Goal: Share content: Share content

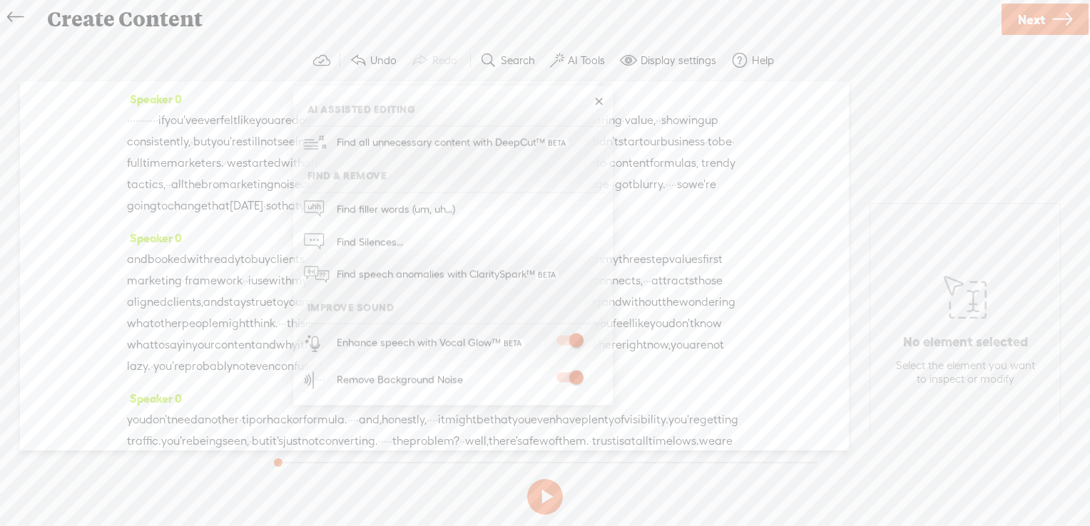
click at [593, 99] on link at bounding box center [598, 102] width 14 height 14
click at [1047, 16] on link "Next" at bounding box center [1044, 19] width 87 height 31
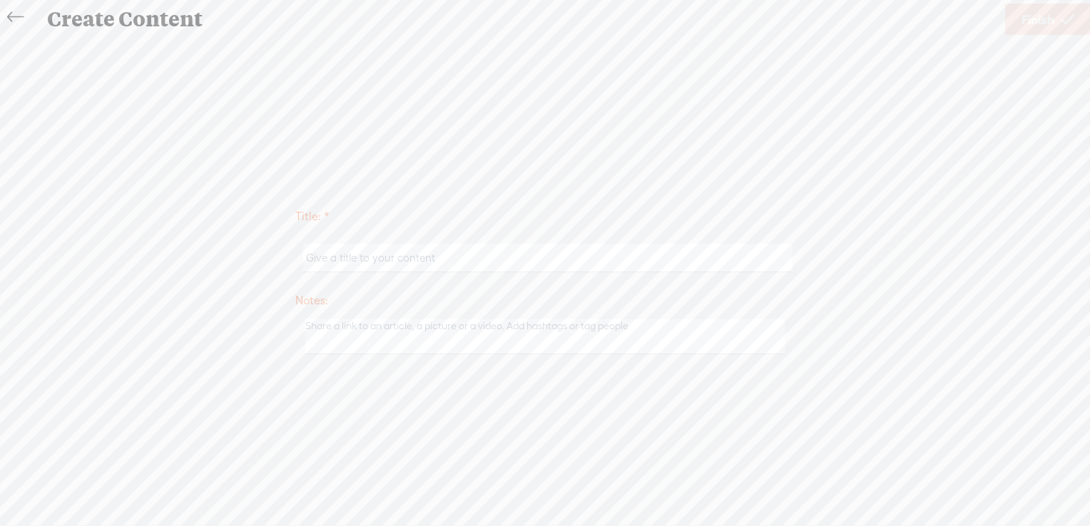
click at [357, 255] on input "text" at bounding box center [547, 258] width 488 height 28
paste input "Sabine Matharu"
type input "Sabine Matharu"
click at [1035, 19] on span "Finish" at bounding box center [1037, 19] width 33 height 36
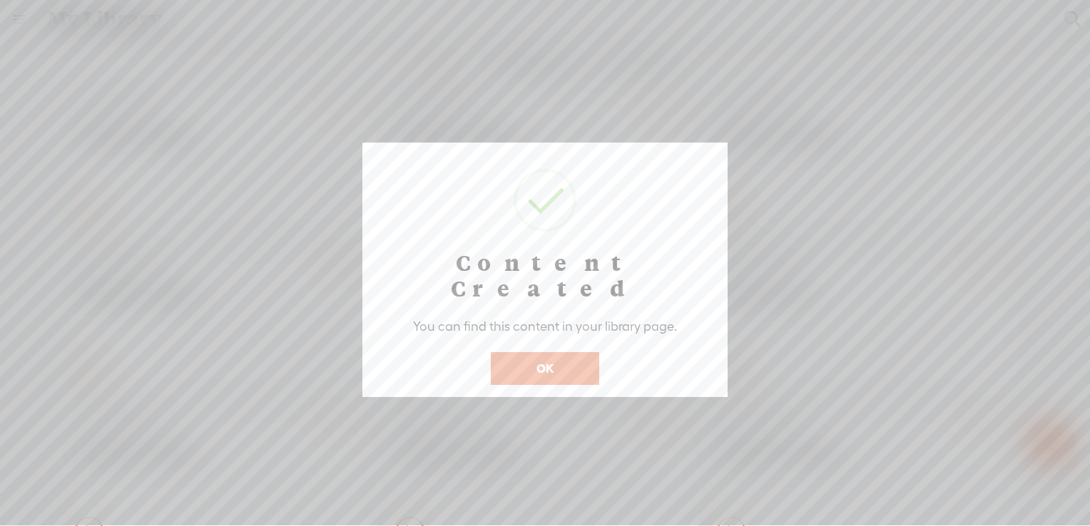
click at [553, 352] on button "OK" at bounding box center [545, 368] width 108 height 33
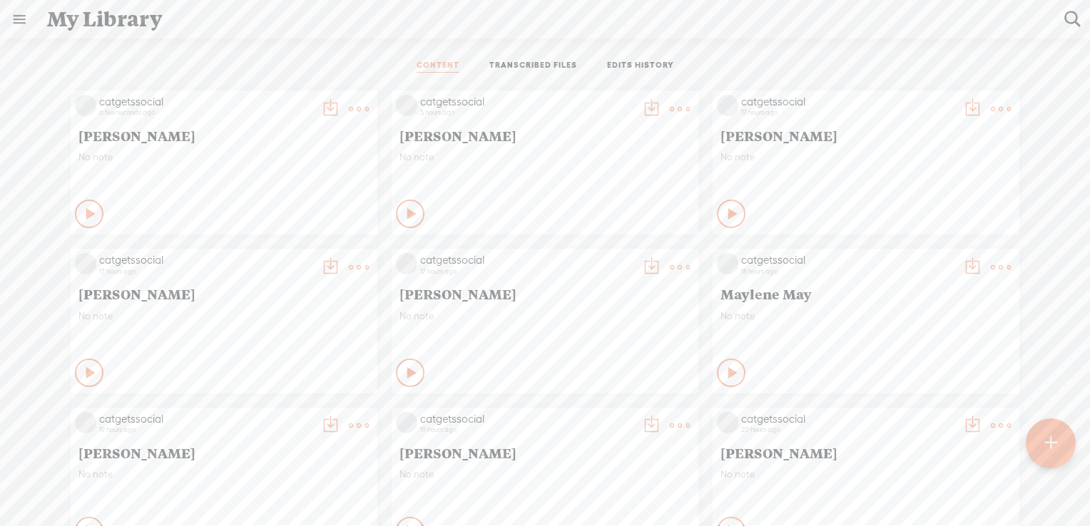
click at [349, 103] on t at bounding box center [359, 109] width 20 height 20
click at [349, 104] on t at bounding box center [359, 109] width 20 height 20
click at [343, 48] on div "CONTENT TRANSCRIBED FILES EDITS HISTORY All All Drafts On-air Scheduled All Dra…" at bounding box center [545, 310] width 1090 height 543
click at [349, 111] on t at bounding box center [359, 109] width 20 height 20
click at [280, 254] on link "Download as..." at bounding box center [280, 254] width 143 height 33
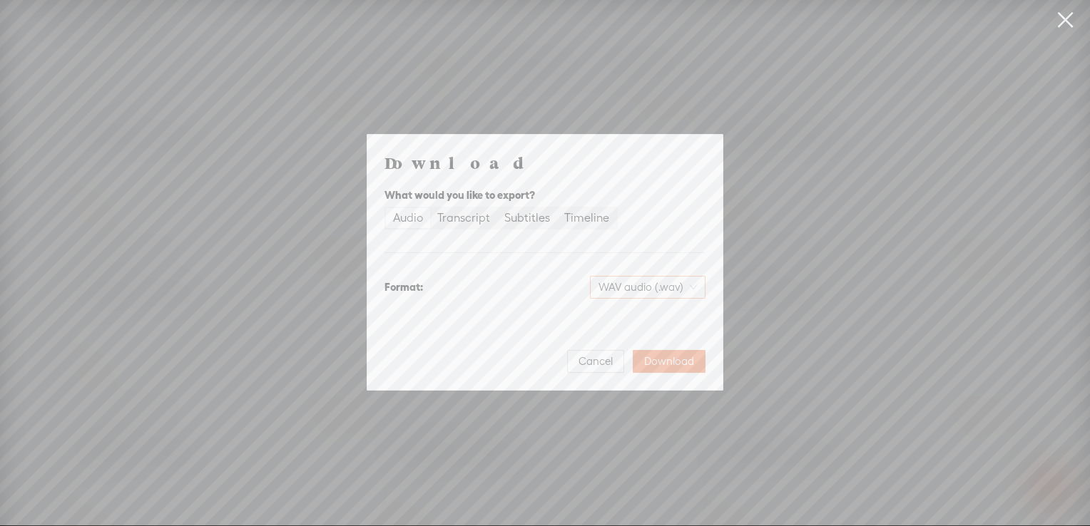
drag, startPoint x: 600, startPoint y: 368, endPoint x: 680, endPoint y: 295, distance: 108.0
click at [679, 297] on div "Download What would you like to export? Audio Transcript Subtitles Timeline For…" at bounding box center [544, 262] width 321 height 221
click at [681, 293] on span "WAV audio (.wav)" at bounding box center [647, 287] width 98 height 21
click at [454, 329] on div "Download What would you like to export? Audio Transcript Subtitles Timeline For…" at bounding box center [544, 262] width 321 height 221
click at [584, 362] on span "Cancel" at bounding box center [595, 361] width 34 height 14
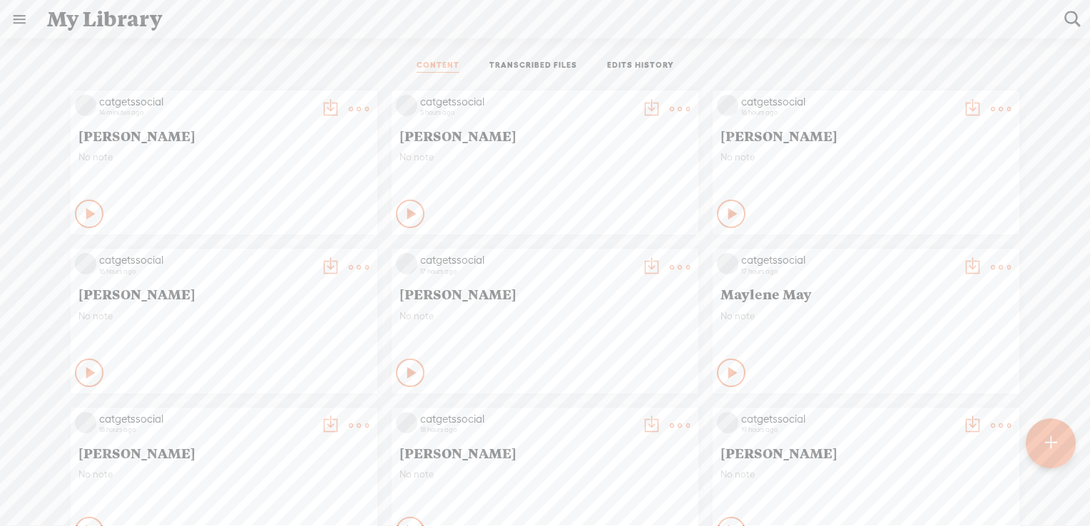
click at [349, 108] on t at bounding box center [359, 109] width 20 height 20
click at [260, 318] on link "Delete" at bounding box center [280, 320] width 143 height 33
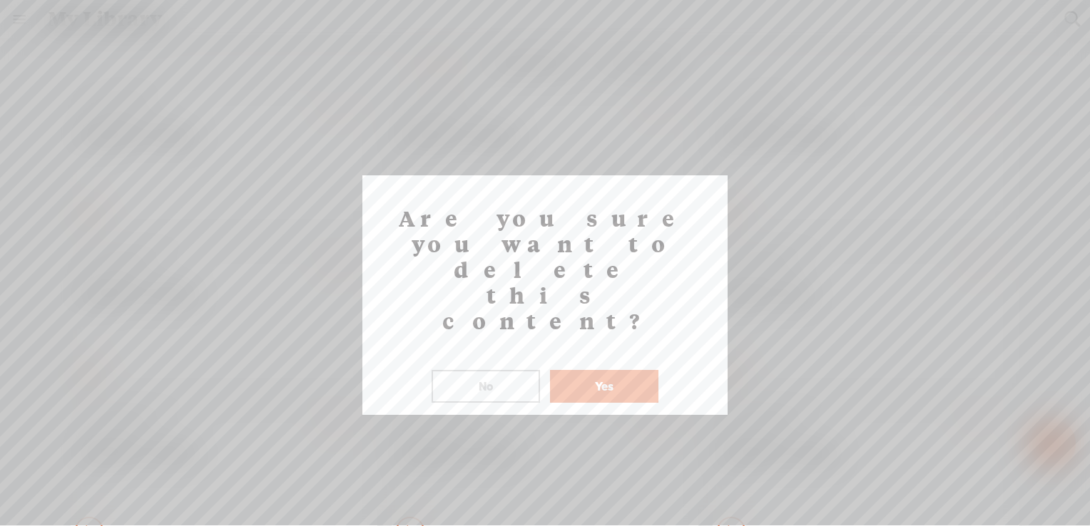
click at [596, 370] on button "Yes" at bounding box center [604, 386] width 108 height 33
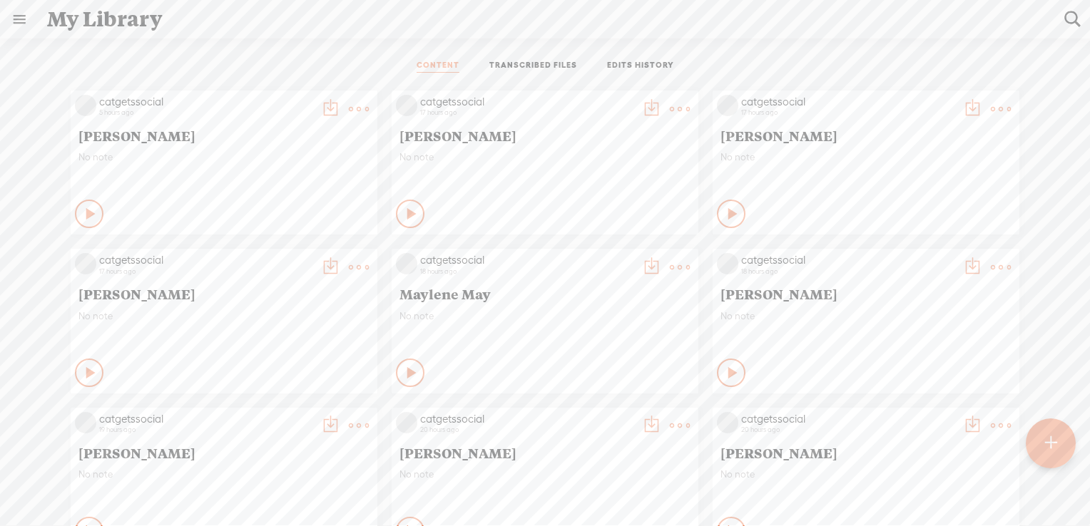
click at [349, 108] on t at bounding box center [359, 109] width 20 height 20
click at [282, 261] on link "Download as..." at bounding box center [280, 254] width 143 height 33
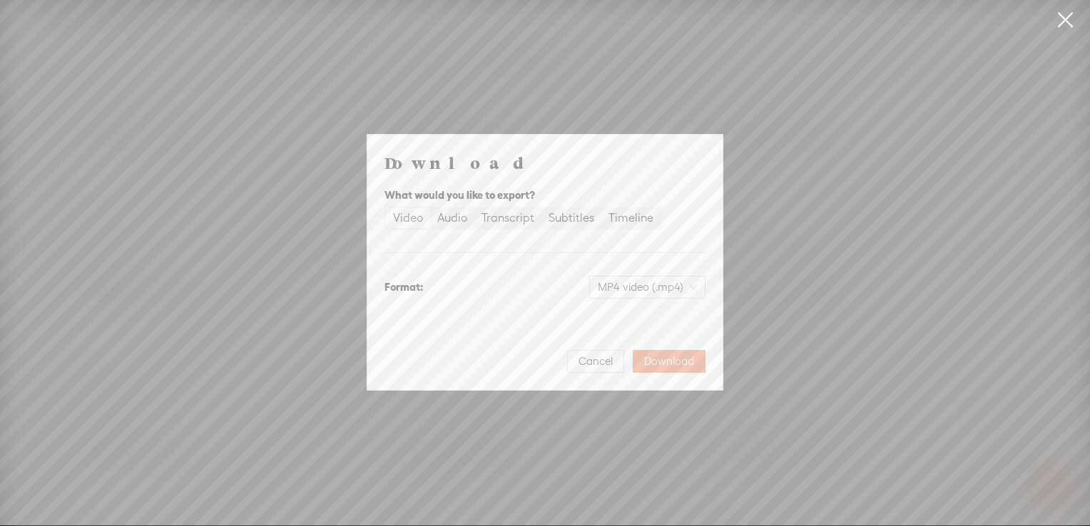
click at [399, 218] on div "Video" at bounding box center [408, 218] width 30 height 20
click at [386, 208] on input "Video" at bounding box center [386, 208] width 0 height 0
click at [666, 367] on span "Download" at bounding box center [669, 361] width 50 height 14
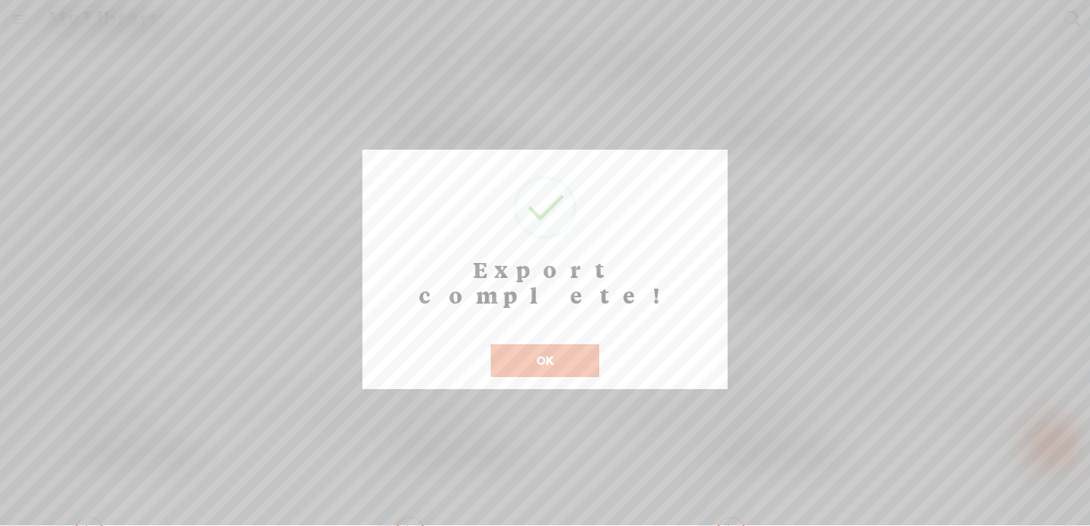
click at [548, 344] on button "OK" at bounding box center [545, 360] width 108 height 33
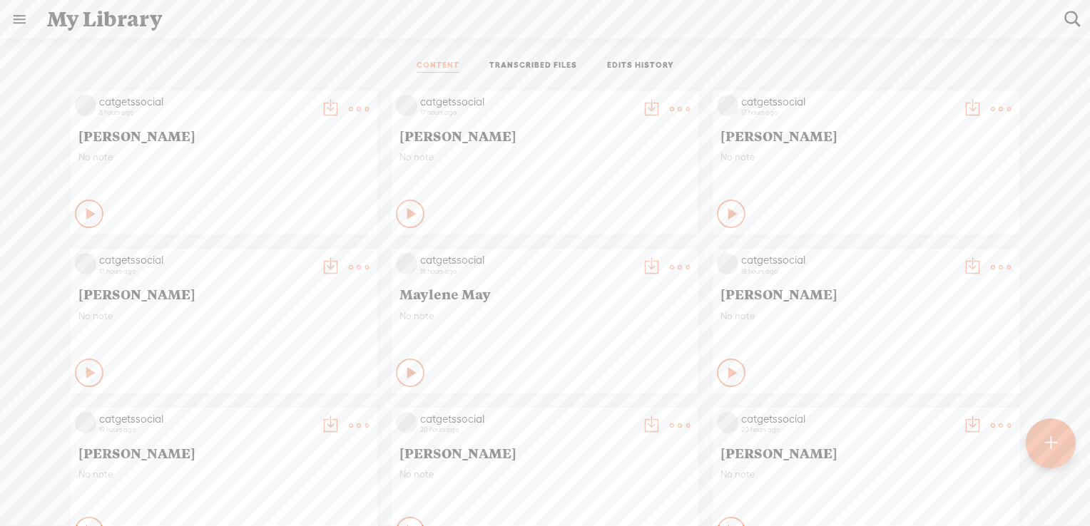
click at [991, 105] on t at bounding box center [1001, 109] width 20 height 20
click at [918, 287] on link "Share" at bounding box center [922, 287] width 143 height 33
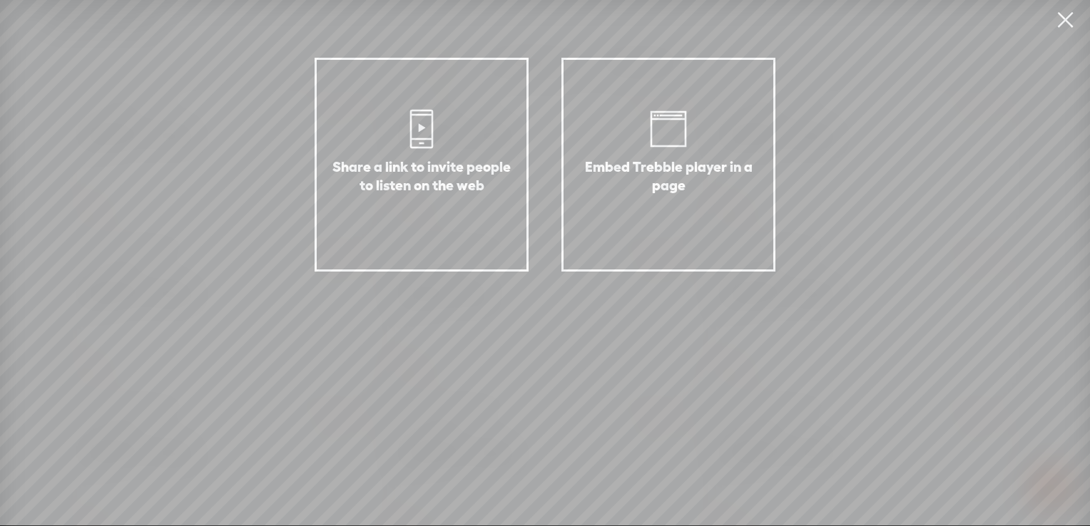
click at [707, 142] on div "Embed Trebble player in a page" at bounding box center [668, 165] width 214 height 214
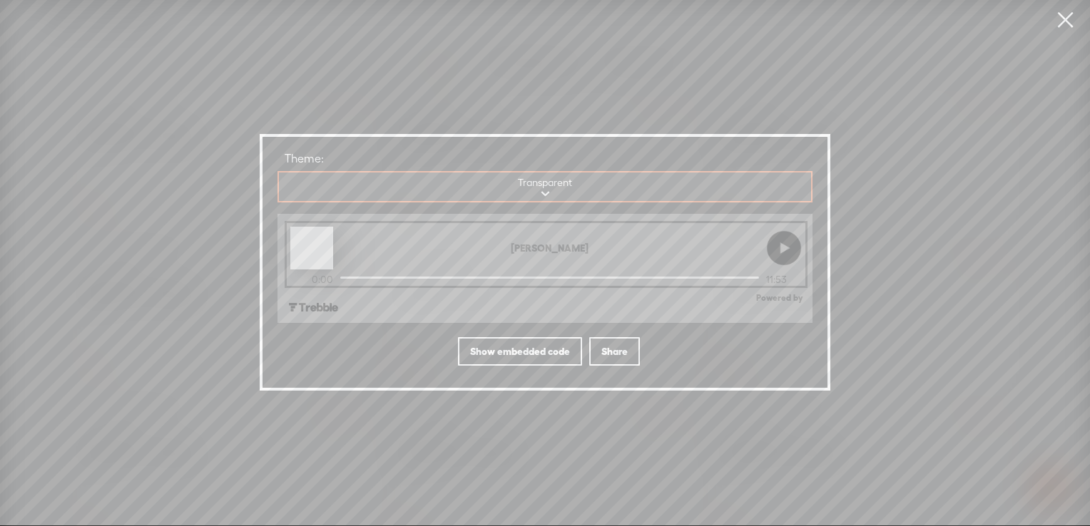
click at [523, 352] on div "Show embedded code" at bounding box center [520, 351] width 124 height 29
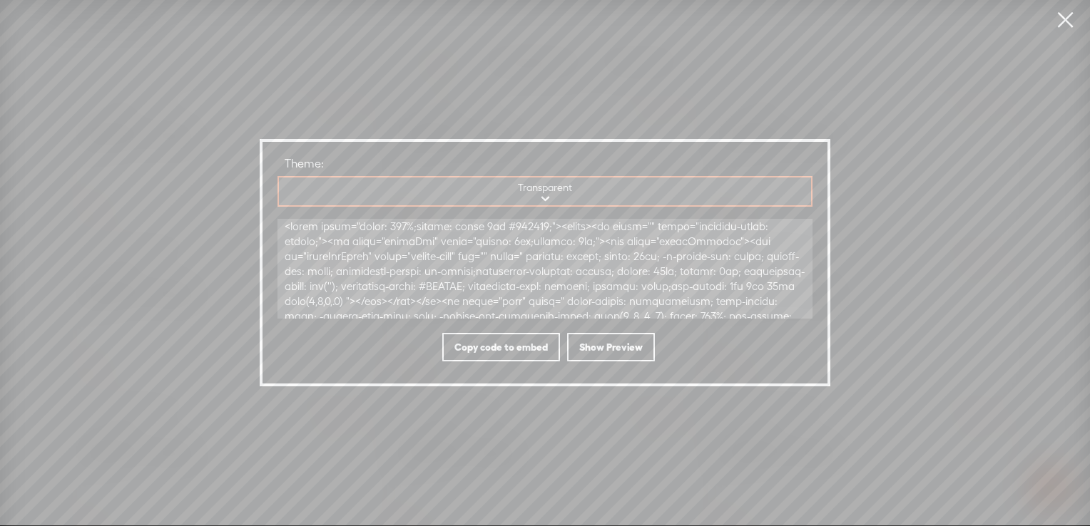
click at [546, 198] on select "Transparent Blurred cover art" at bounding box center [545, 192] width 533 height 29
click at [499, 156] on div "Share the URL below to invite people to listen from the web: [URL][PERSON_NAME]…" at bounding box center [545, 262] width 571 height 247
click at [633, 346] on div "Show Preview" at bounding box center [611, 347] width 88 height 29
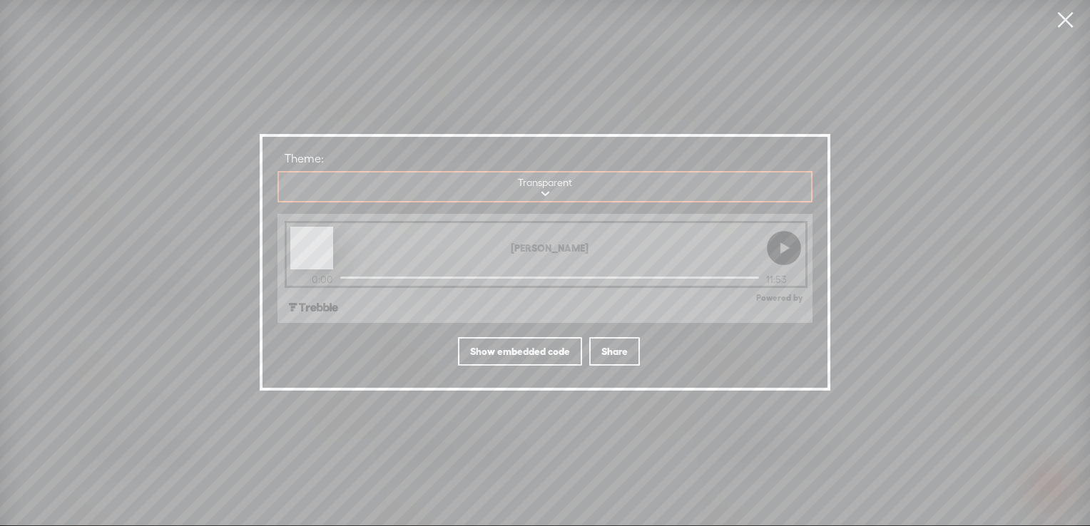
click at [625, 349] on div "Share" at bounding box center [614, 351] width 51 height 29
click at [462, 355] on div "Show embedded code" at bounding box center [520, 351] width 124 height 29
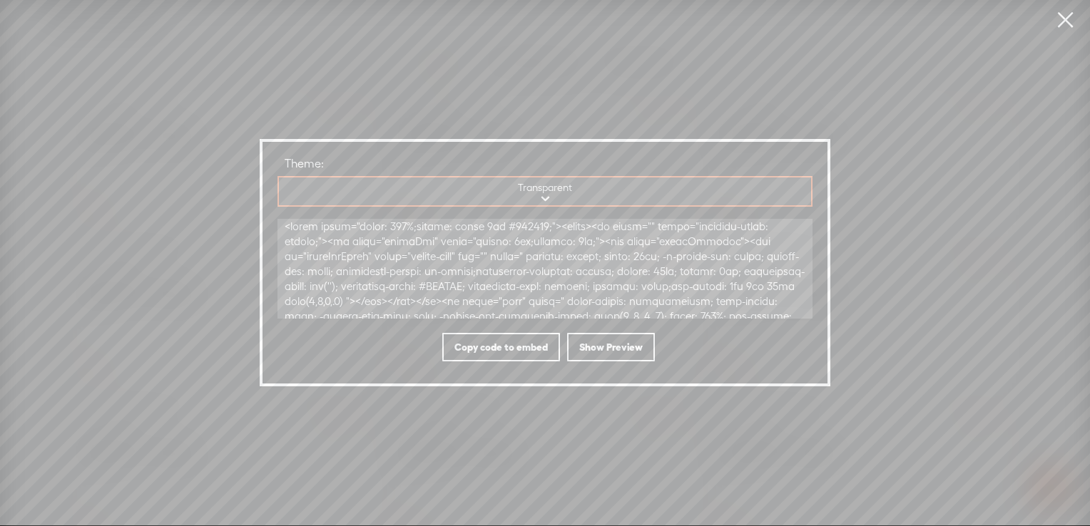
drag, startPoint x: 1075, startPoint y: 1, endPoint x: 1070, endPoint y: 9, distance: 9.9
click at [1075, 4] on link at bounding box center [1065, 20] width 36 height 40
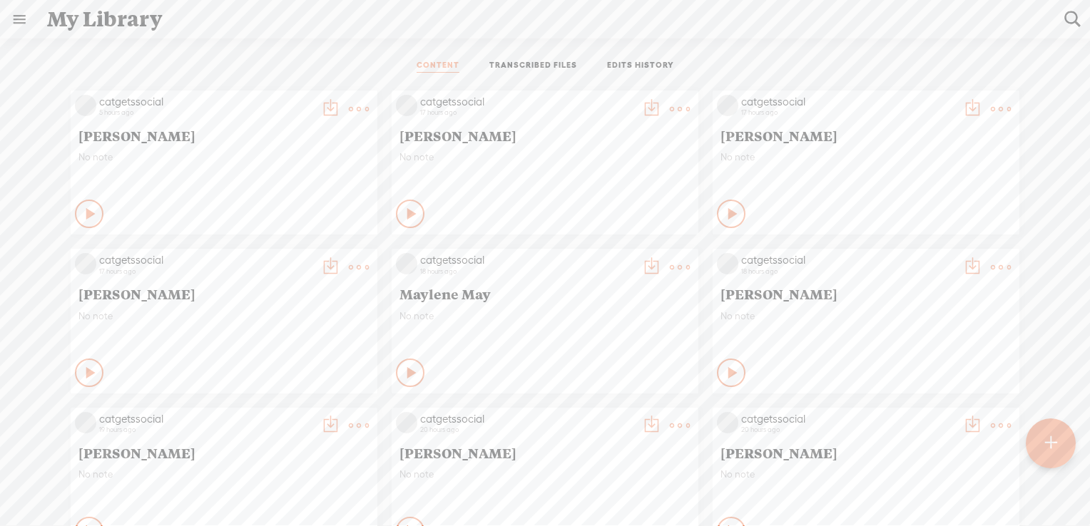
click at [993, 110] on t at bounding box center [1001, 109] width 20 height 20
click at [920, 287] on link "Share" at bounding box center [922, 287] width 143 height 33
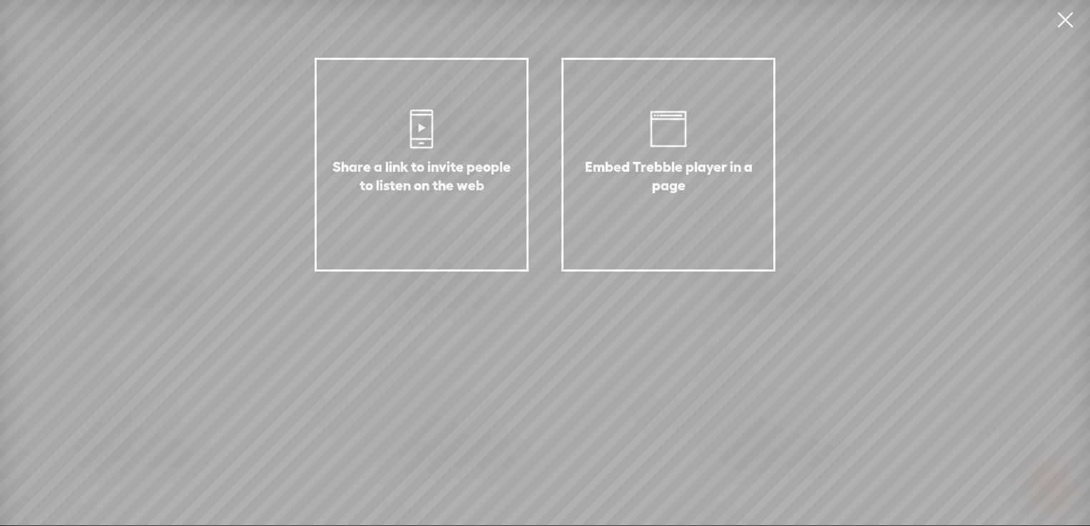
click at [1070, 19] on link at bounding box center [1065, 20] width 36 height 40
